Goal: Information Seeking & Learning: Learn about a topic

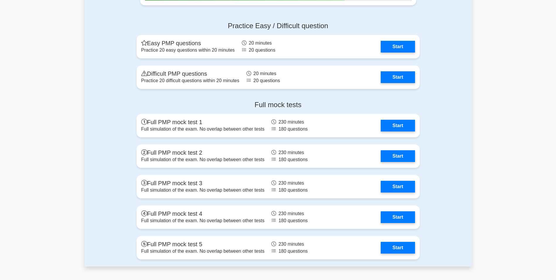
scroll to position [1901, 0]
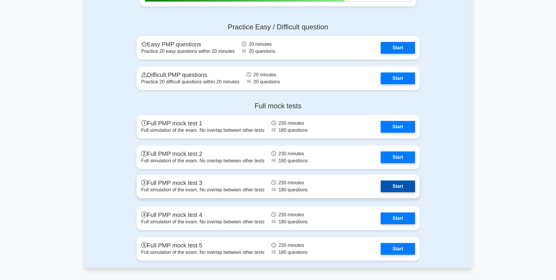
click at [401, 187] on link "Start" at bounding box center [398, 186] width 34 height 12
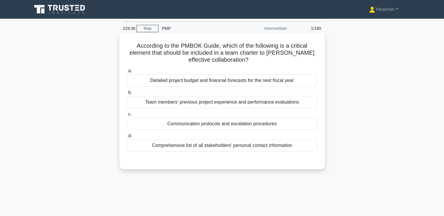
click at [161, 129] on div "Communication protocols and escalation procedures" at bounding box center [222, 124] width 190 height 12
click at [127, 116] on input "c. Communication protocols and escalation procedures" at bounding box center [127, 115] width 0 height 4
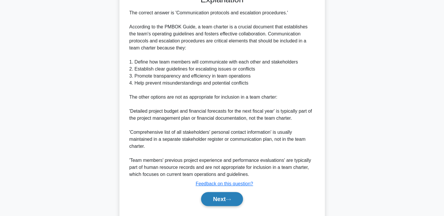
click at [210, 201] on button "Next" at bounding box center [222, 199] width 42 height 14
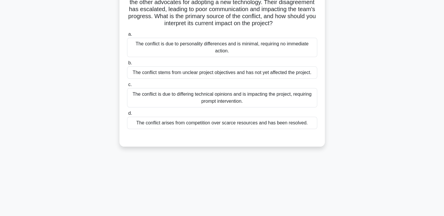
scroll to position [27, 0]
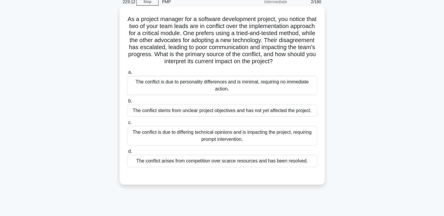
click at [293, 143] on div "The conflict is due to differing technical opinions and is impacting the projec…" at bounding box center [222, 135] width 190 height 19
click at [127, 125] on input "c. The conflict is due to differing technical opinions and is impacting the pro…" at bounding box center [127, 123] width 0 height 4
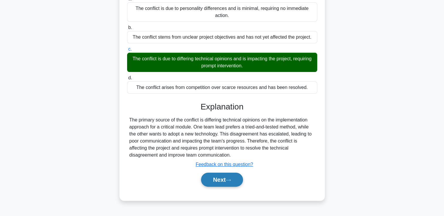
click at [224, 187] on button "Next" at bounding box center [222, 180] width 42 height 14
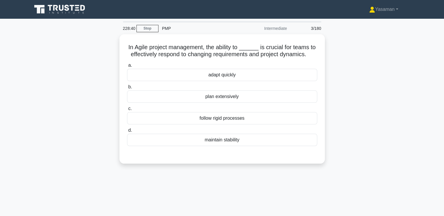
scroll to position [1, 0]
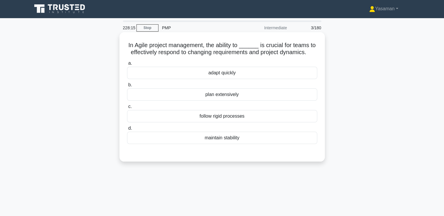
click at [238, 72] on div "adapt quickly" at bounding box center [222, 73] width 190 height 12
click at [127, 65] on input "a. adapt quickly" at bounding box center [127, 64] width 0 height 4
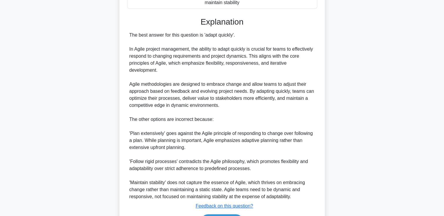
scroll to position [173, 0]
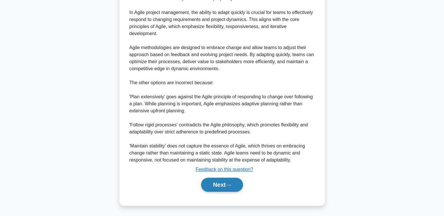
click at [209, 179] on button "Next" at bounding box center [222, 185] width 42 height 14
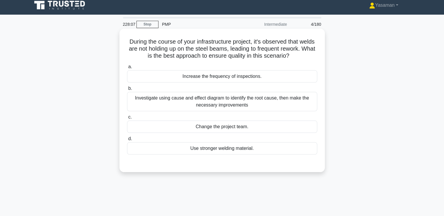
scroll to position [0, 0]
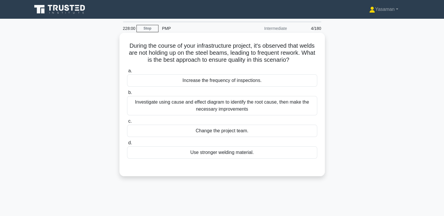
click at [232, 107] on div "Investigate using cause and effect diagram to identify the root cause, then mak…" at bounding box center [222, 105] width 190 height 19
click at [127, 95] on input "b. Investigate using cause and effect diagram to identify the root cause, then …" at bounding box center [127, 93] width 0 height 4
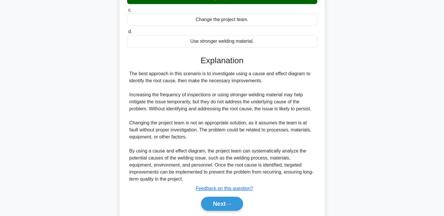
scroll to position [130, 0]
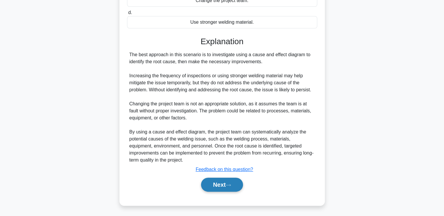
click at [211, 188] on button "Next" at bounding box center [222, 185] width 42 height 14
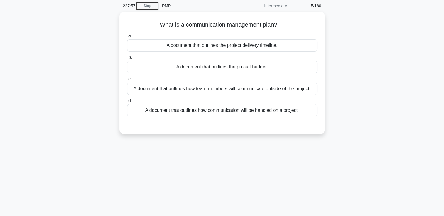
scroll to position [18, 0]
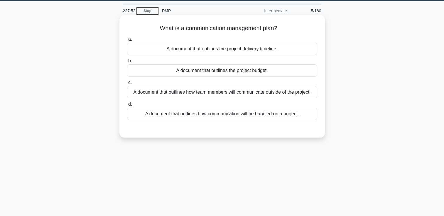
click at [230, 117] on div "A document that outlines how communication will be handled on a project." at bounding box center [222, 114] width 190 height 12
click at [127, 106] on input "d. A document that outlines how communication will be handled on a project." at bounding box center [127, 105] width 0 height 4
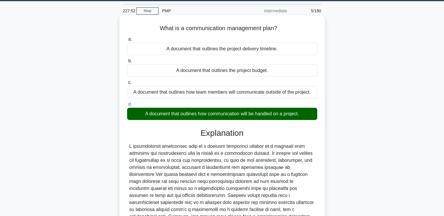
scroll to position [100, 0]
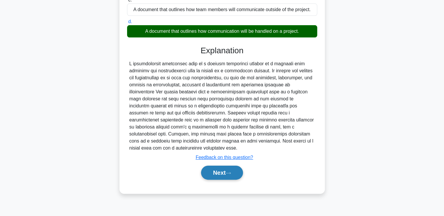
click at [208, 177] on button "Next" at bounding box center [222, 173] width 42 height 14
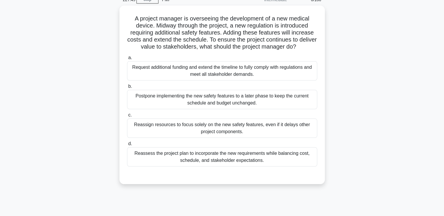
scroll to position [29, 0]
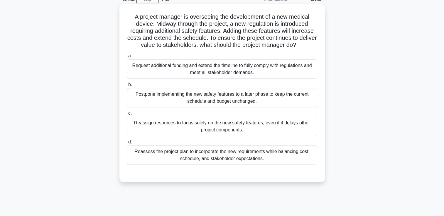
click at [231, 67] on div "Request additional funding and extend the timeline to fully comply with regulat…" at bounding box center [222, 69] width 190 height 19
click at [127, 58] on input "a. Request additional funding and extend the timeline to fully comply with regu…" at bounding box center [127, 56] width 0 height 4
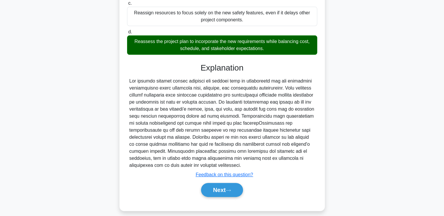
scroll to position [143, 0]
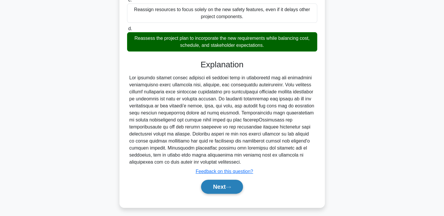
click at [237, 189] on button "Next" at bounding box center [222, 187] width 42 height 14
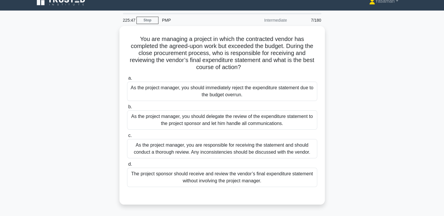
scroll to position [7, 0]
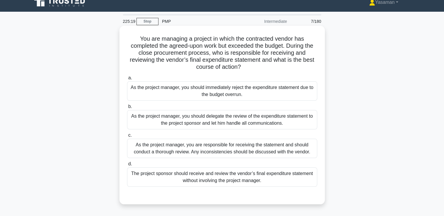
click at [300, 151] on div "As the project manager, you are responsible for receiving the statement and sho…" at bounding box center [222, 148] width 190 height 19
click at [127, 137] on input "c. As the project manager, you are responsible for receiving the statement and …" at bounding box center [127, 136] width 0 height 4
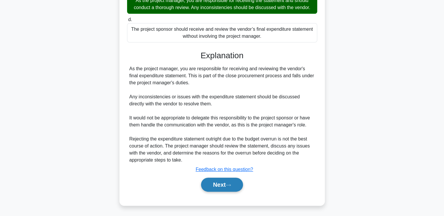
click at [226, 181] on button "Next" at bounding box center [222, 185] width 42 height 14
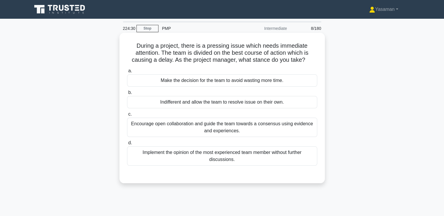
scroll to position [0, 0]
click at [293, 133] on div "Encourage open collaboration and guide the team towards a consensus using evide…" at bounding box center [222, 127] width 190 height 19
click at [127, 116] on input "c. Encourage open collaboration and guide the team towards a consensus using ev…" at bounding box center [127, 115] width 0 height 4
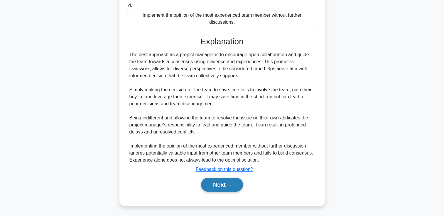
click at [235, 182] on button "Next" at bounding box center [222, 185] width 42 height 14
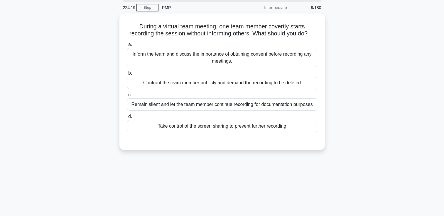
scroll to position [20, 0]
click at [261, 65] on div "Inform the team and discuss the importance of obtaining consent before recordin…" at bounding box center [222, 56] width 190 height 19
click at [127, 46] on input "a. Inform the team and discuss the importance of obtaining consent before recor…" at bounding box center [127, 44] width 0 height 4
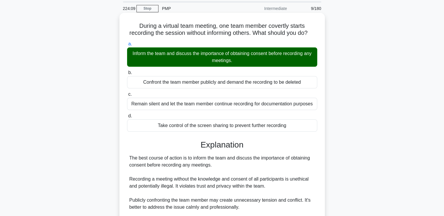
scroll to position [152, 0]
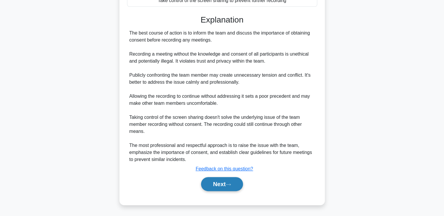
click at [222, 188] on button "Next" at bounding box center [222, 184] width 42 height 14
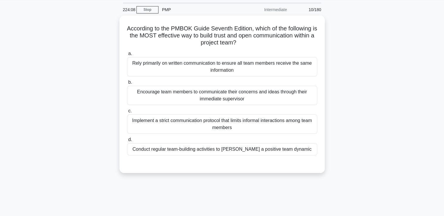
scroll to position [18, 0]
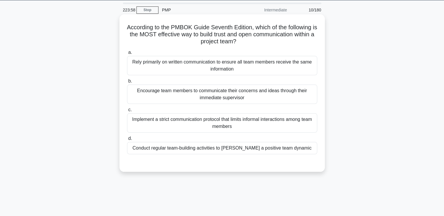
click at [221, 151] on div "Conduct regular team-building activities to foster a positive team dynamic" at bounding box center [222, 148] width 190 height 12
click at [127, 141] on input "d. Conduct regular team-building activities to foster a positive team dynamic" at bounding box center [127, 139] width 0 height 4
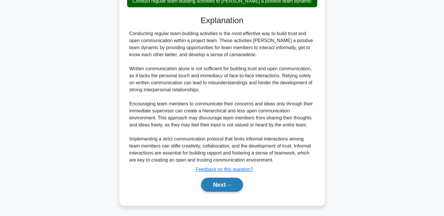
click at [215, 184] on button "Next" at bounding box center [222, 185] width 42 height 14
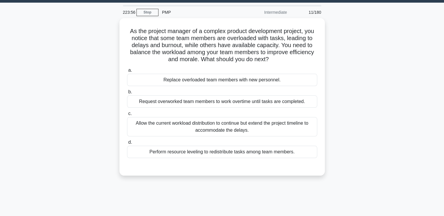
scroll to position [16, 0]
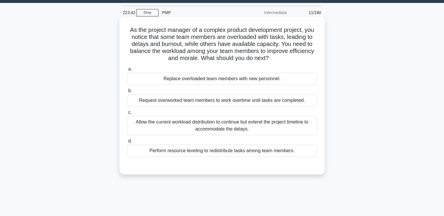
click at [209, 150] on div "Perform resource leveling to redistribute tasks among team members." at bounding box center [222, 151] width 190 height 12
click at [127, 143] on input "d. Perform resource leveling to redistribute tasks among team members." at bounding box center [127, 142] width 0 height 4
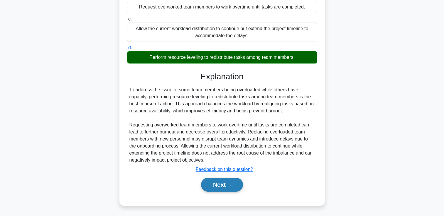
click at [210, 180] on button "Next" at bounding box center [222, 185] width 42 height 14
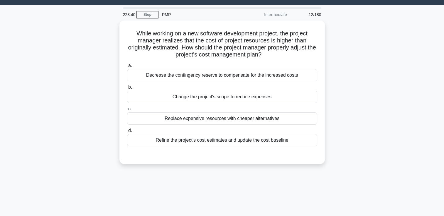
scroll to position [13, 0]
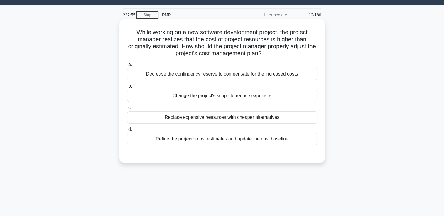
click at [242, 76] on div "Decrease the contingency reserve to compensate for the increased costs" at bounding box center [222, 74] width 190 height 12
click at [127, 67] on input "a. Decrease the contingency reserve to compensate for the increased costs" at bounding box center [127, 65] width 0 height 4
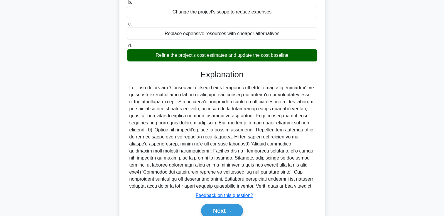
scroll to position [124, 0]
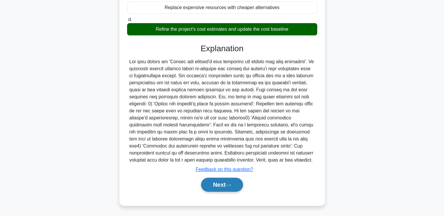
click at [237, 180] on button "Next" at bounding box center [222, 185] width 42 height 14
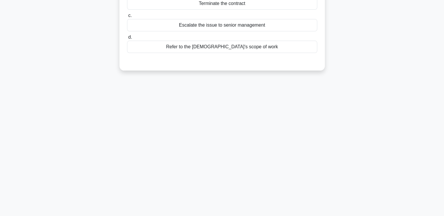
scroll to position [0, 0]
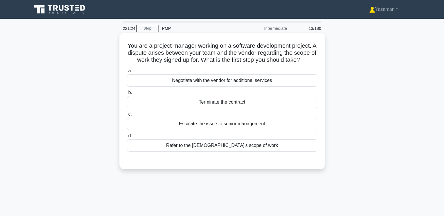
click at [272, 152] on div "Refer to the contract's scope of work" at bounding box center [222, 146] width 190 height 12
click at [127, 138] on input "d. Refer to the contract's scope of work" at bounding box center [127, 136] width 0 height 4
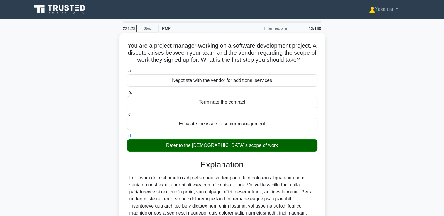
click at [272, 152] on div "Refer to the contract's scope of work" at bounding box center [222, 146] width 190 height 12
click at [127, 138] on input "d. Refer to the contract's scope of work" at bounding box center [127, 136] width 0 height 4
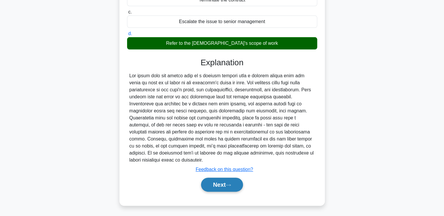
click at [228, 188] on button "Next" at bounding box center [222, 185] width 42 height 14
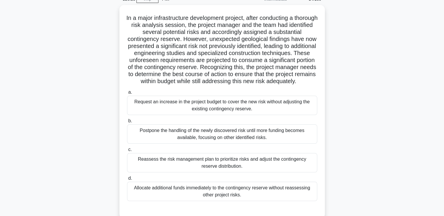
scroll to position [29, 0]
click at [334, 87] on div "In a major infrastructure development project, after conducting a thorough risk…" at bounding box center [221, 115] width 387 height 221
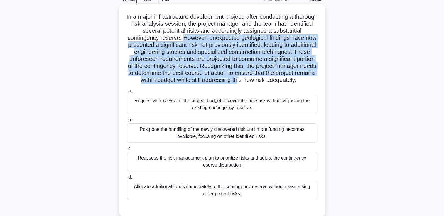
drag, startPoint x: 188, startPoint y: 38, endPoint x: 284, endPoint y: 78, distance: 104.2
click at [284, 78] on h5 "In a major infrastructure development project, after conducting a thorough risk…" at bounding box center [221, 48] width 191 height 71
drag, startPoint x: 284, startPoint y: 78, endPoint x: 279, endPoint y: 79, distance: 5.3
click at [279, 79] on h5 "In a major infrastructure development project, after conducting a thorough risk…" at bounding box center [221, 48] width 191 height 71
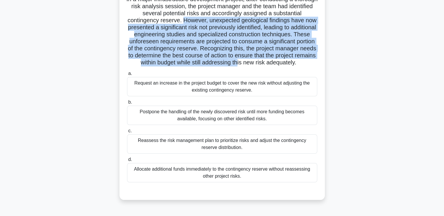
scroll to position [46, 0]
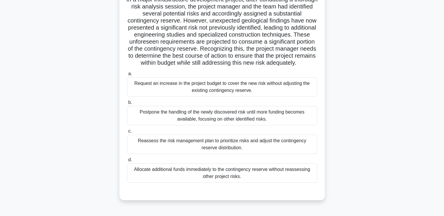
click at [244, 154] on div "Reassess the risk management plan to prioritize risks and adjust the contingenc…" at bounding box center [222, 144] width 190 height 19
click at [127, 133] on input "c. Reassess the risk management plan to prioritize risks and adjust the conting…" at bounding box center [127, 132] width 0 height 4
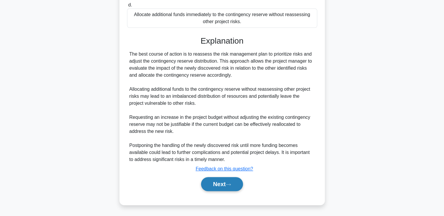
click at [220, 188] on button "Next" at bounding box center [222, 184] width 42 height 14
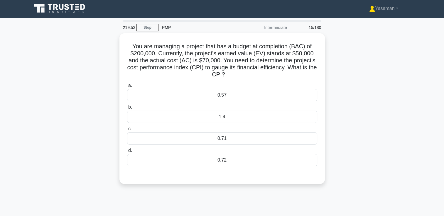
scroll to position [0, 0]
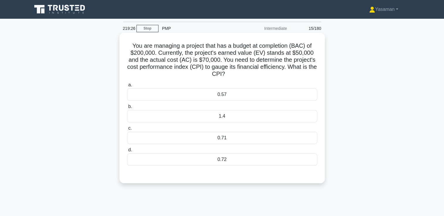
click at [233, 137] on div "0.71" at bounding box center [222, 138] width 190 height 12
click at [127, 130] on input "c. 0.71" at bounding box center [127, 129] width 0 height 4
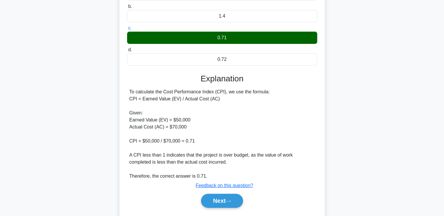
scroll to position [102, 0]
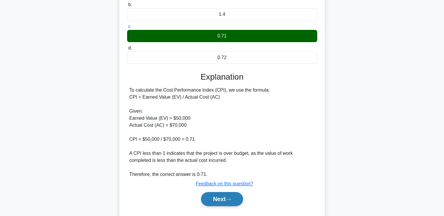
click at [236, 201] on button "Next" at bounding box center [222, 199] width 42 height 14
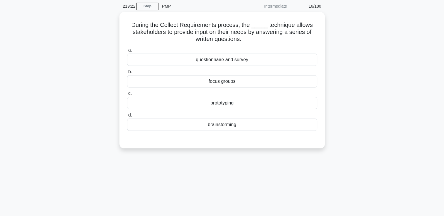
scroll to position [23, 0]
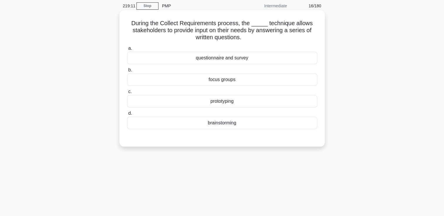
click at [284, 54] on div "questionnaire and survey" at bounding box center [222, 58] width 190 height 12
click at [127, 50] on input "a. questionnaire and survey" at bounding box center [127, 49] width 0 height 4
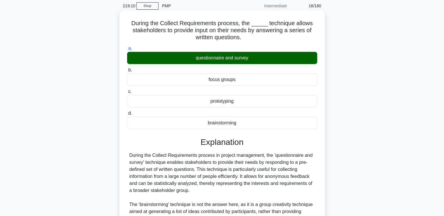
scroll to position [116, 0]
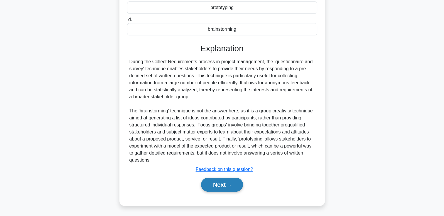
click at [226, 191] on button "Next" at bounding box center [222, 185] width 42 height 14
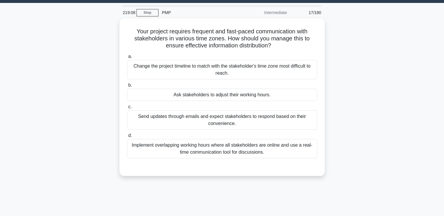
scroll to position [16, 0]
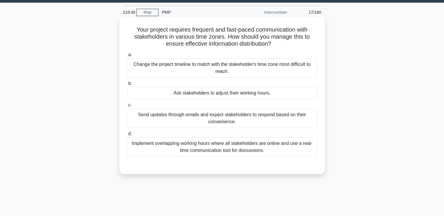
click at [212, 155] on div "Implement overlapping working hours where all stakeholders are online and use a…" at bounding box center [222, 146] width 190 height 19
click at [127, 136] on input "d. Implement overlapping working hours where all stakeholders are online and us…" at bounding box center [127, 134] width 0 height 4
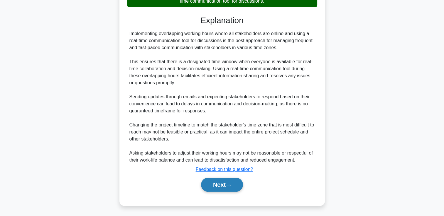
click at [209, 187] on button "Next" at bounding box center [222, 185] width 42 height 14
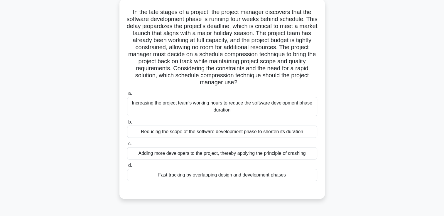
scroll to position [36, 0]
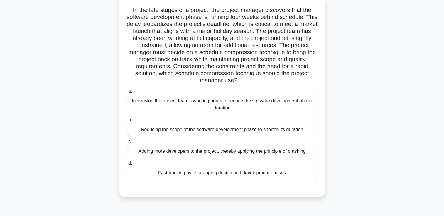
click at [283, 173] on div "Fast tracking by overlapping design and development phases" at bounding box center [222, 173] width 190 height 12
click at [127, 166] on input "d. Fast tracking by overlapping design and development phases" at bounding box center [127, 164] width 0 height 4
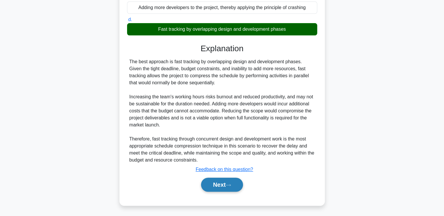
click at [222, 183] on button "Next" at bounding box center [222, 185] width 42 height 14
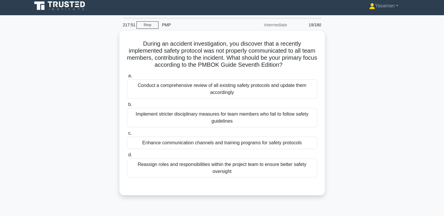
scroll to position [4, 0]
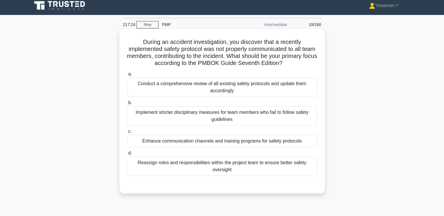
click at [300, 87] on div "Conduct a comprehensive review of all existing safety protocols and update them…" at bounding box center [222, 87] width 190 height 19
click at [127, 76] on input "a. Conduct a comprehensive review of all existing safety protocols and update t…" at bounding box center [127, 74] width 0 height 4
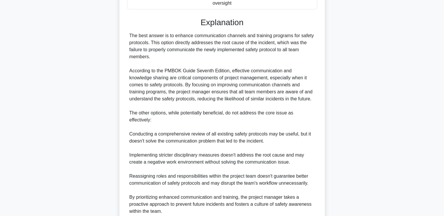
scroll to position [223, 0]
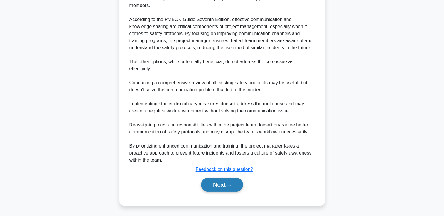
click at [234, 187] on button "Next" at bounding box center [222, 185] width 42 height 14
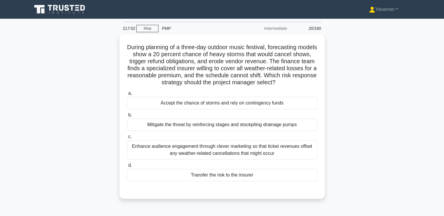
scroll to position [0, 0]
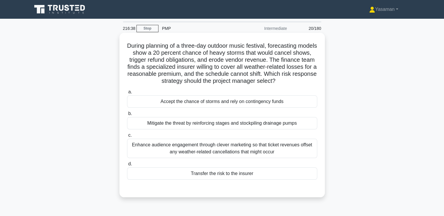
click at [260, 150] on div "Enhance audience engagement through clever marketing so that ticket revenues of…" at bounding box center [222, 148] width 190 height 19
click at [127, 137] on input "c. Enhance audience engagement through clever marketing so that ticket revenues…" at bounding box center [127, 136] width 0 height 4
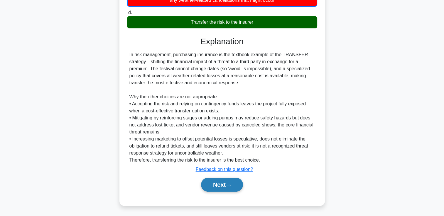
click at [230, 187] on button "Next" at bounding box center [222, 185] width 42 height 14
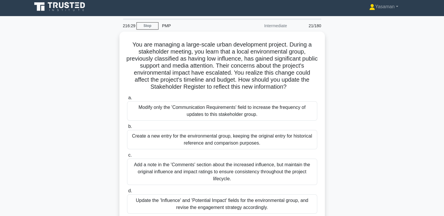
scroll to position [6, 0]
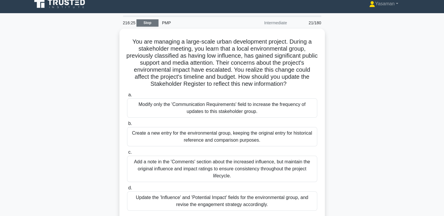
click at [150, 23] on link "Stop" at bounding box center [147, 22] width 22 height 7
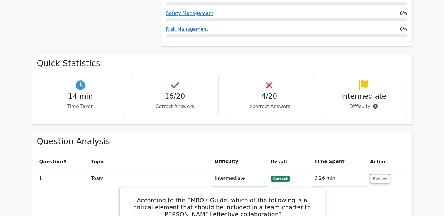
scroll to position [464, 0]
